Goal: Task Accomplishment & Management: Use online tool/utility

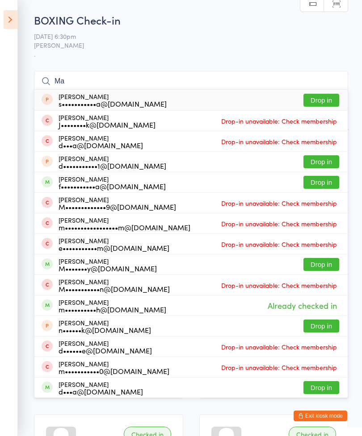
type input "M"
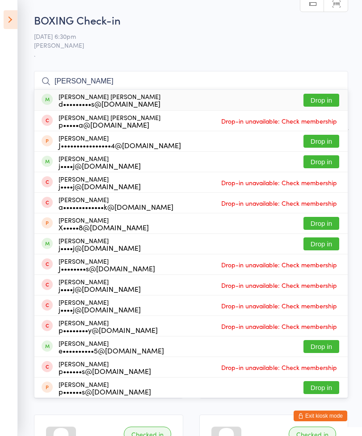
type input "[PERSON_NAME]"
click at [322, 100] on button "Drop in" at bounding box center [321, 100] width 36 height 13
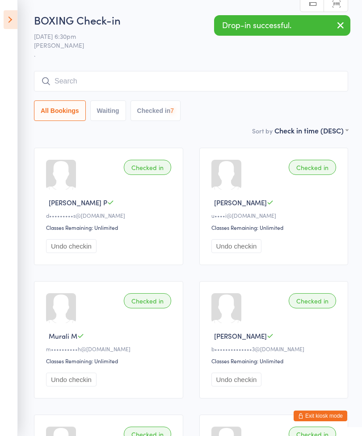
click at [171, 79] on input "search" at bounding box center [191, 81] width 314 height 21
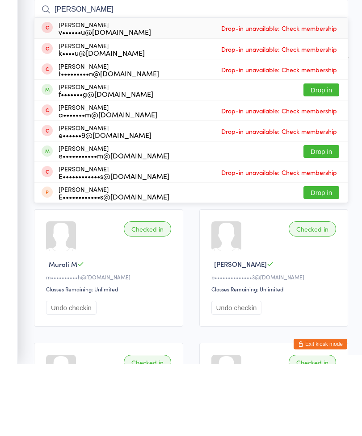
type input "[PERSON_NAME]"
click at [329, 217] on button "Drop in" at bounding box center [321, 223] width 36 height 13
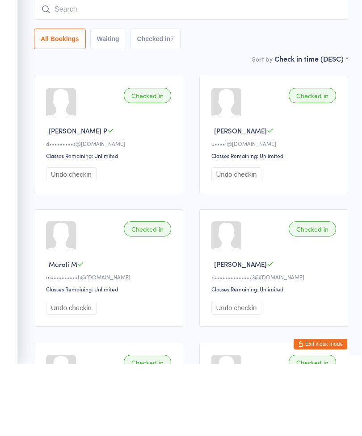
scroll to position [72, 0]
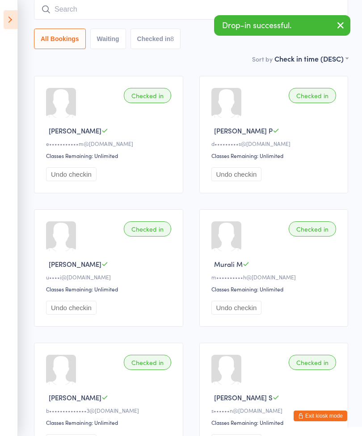
click at [129, 13] on input "search" at bounding box center [191, 9] width 314 height 21
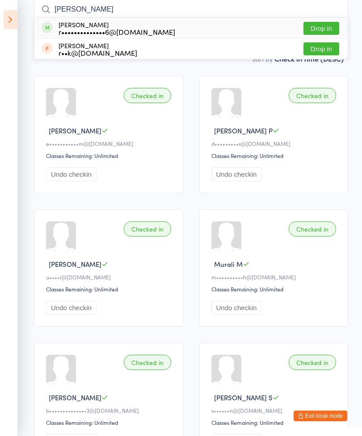
type input "[PERSON_NAME]"
click at [329, 29] on button "Drop in" at bounding box center [321, 28] width 36 height 13
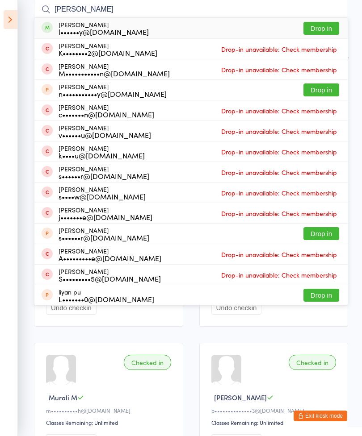
type input "[PERSON_NAME]"
click at [330, 31] on button "Drop in" at bounding box center [321, 28] width 36 height 13
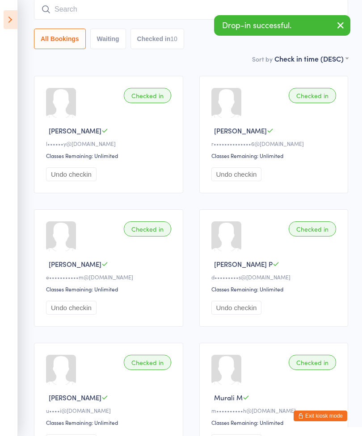
click at [140, 16] on input "search" at bounding box center [191, 9] width 314 height 21
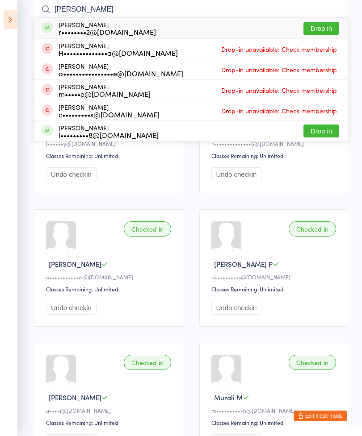
type input "[PERSON_NAME]"
click at [324, 27] on button "Drop in" at bounding box center [321, 28] width 36 height 13
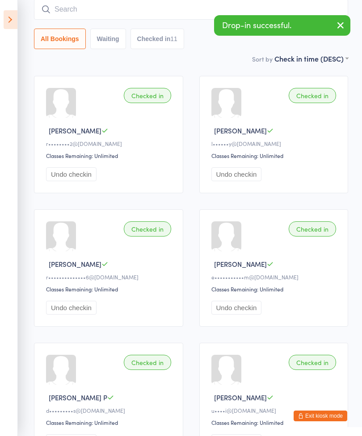
click at [142, 11] on input "search" at bounding box center [191, 9] width 314 height 21
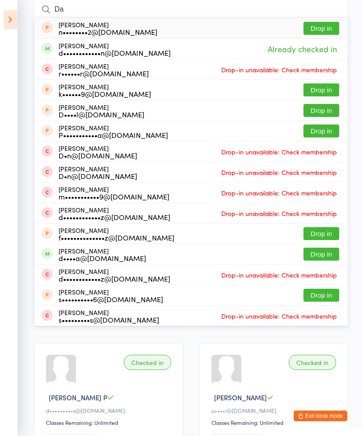
type input "D"
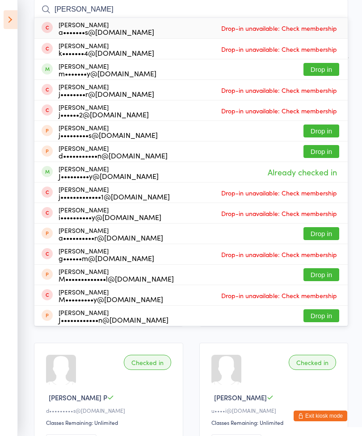
type input "J"
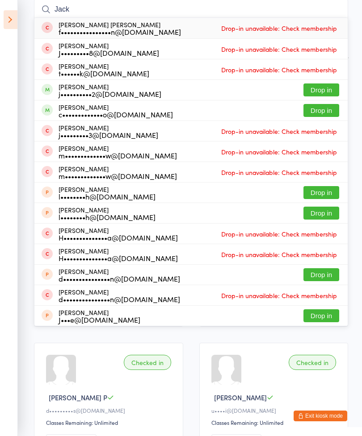
type input "Jack"
click at [327, 90] on button "Drop in" at bounding box center [321, 89] width 36 height 13
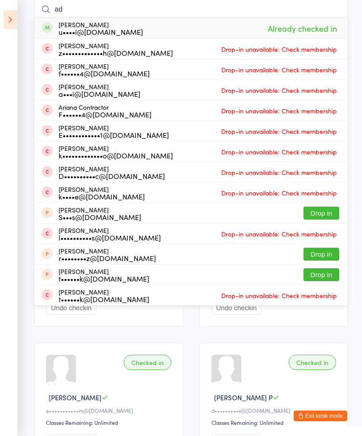
type input "a"
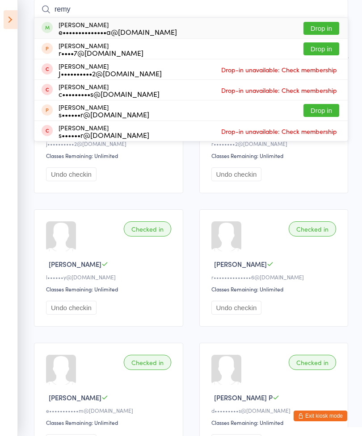
type input "remy"
click at [327, 23] on button "Drop in" at bounding box center [321, 28] width 36 height 13
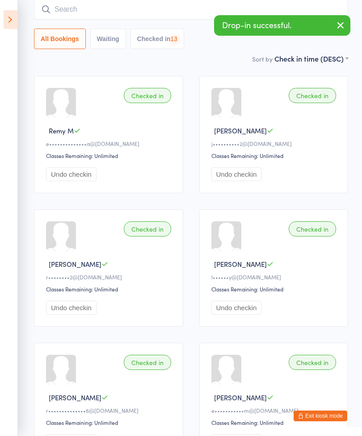
click at [138, 14] on input "search" at bounding box center [191, 9] width 314 height 21
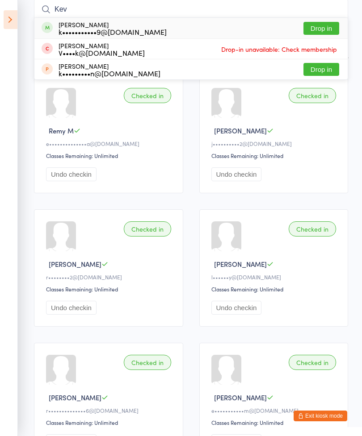
type input "Kev"
click at [317, 29] on button "Drop in" at bounding box center [321, 28] width 36 height 13
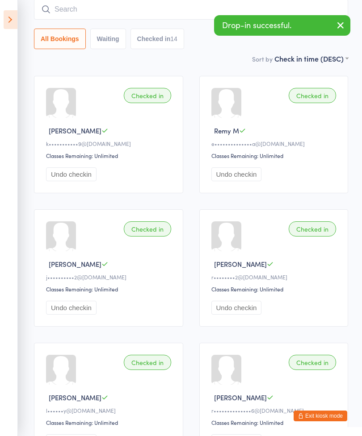
click at [120, 17] on input "search" at bounding box center [191, 9] width 314 height 21
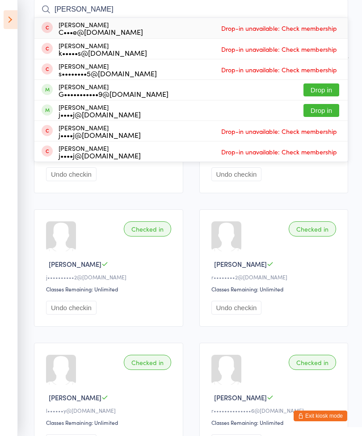
type input "[PERSON_NAME]"
click at [327, 93] on button "Drop in" at bounding box center [321, 89] width 36 height 13
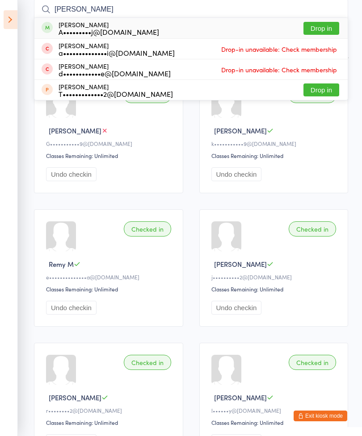
type input "[PERSON_NAME]"
click at [337, 28] on button "Drop in" at bounding box center [321, 28] width 36 height 13
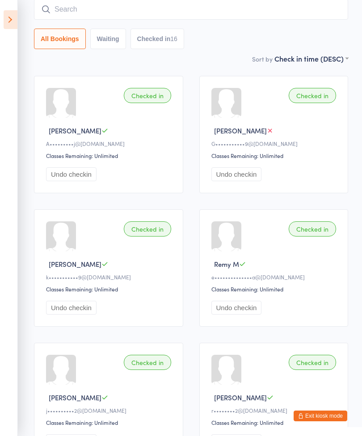
click at [5, 11] on icon at bounding box center [11, 19] width 14 height 19
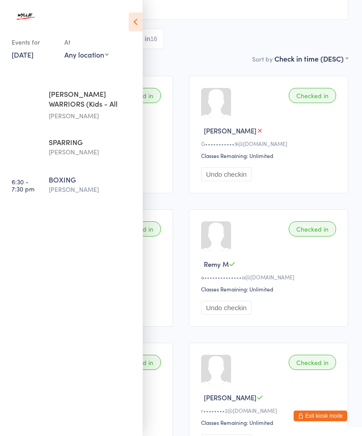
click at [55, 146] on div "SPARRING" at bounding box center [92, 142] width 86 height 10
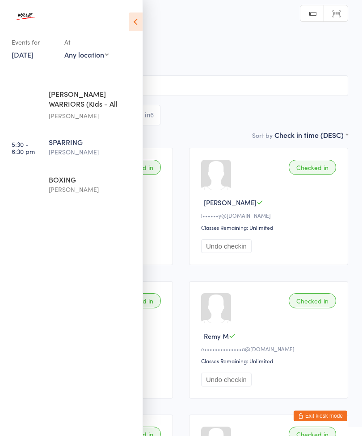
click at [133, 26] on icon at bounding box center [136, 21] width 14 height 19
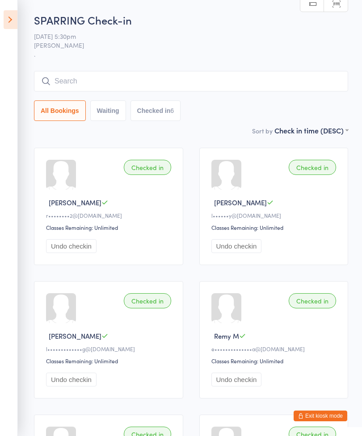
click at [13, 23] on icon at bounding box center [11, 19] width 14 height 19
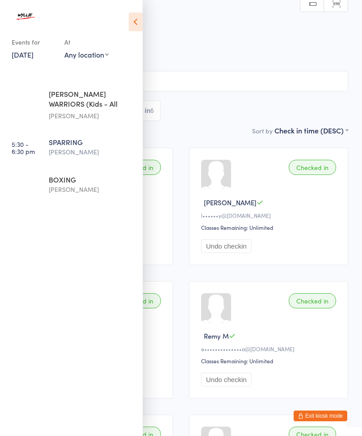
click at [53, 183] on div "BOXING" at bounding box center [92, 180] width 86 height 10
